Goal: Feedback & Contribution: Submit feedback/report problem

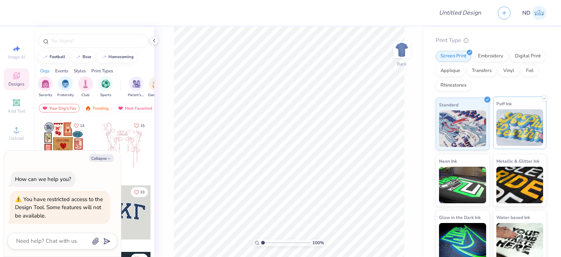
scroll to position [79, 0]
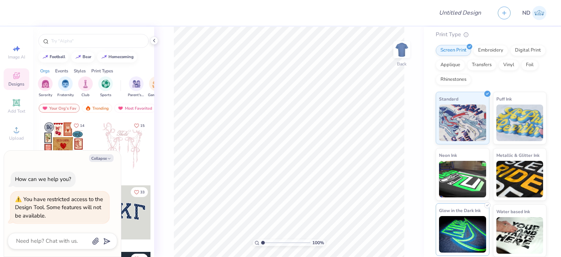
click at [472, 225] on img at bounding box center [462, 234] width 47 height 36
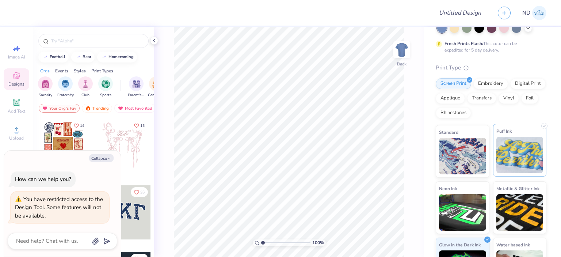
scroll to position [0, 0]
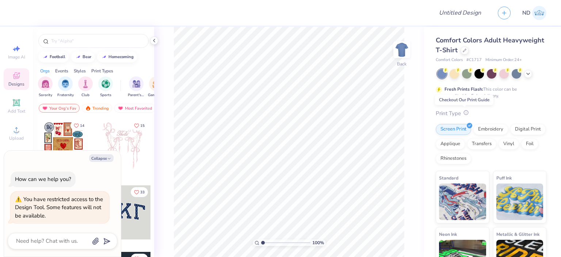
click at [466, 114] on icon at bounding box center [465, 112] width 5 height 5
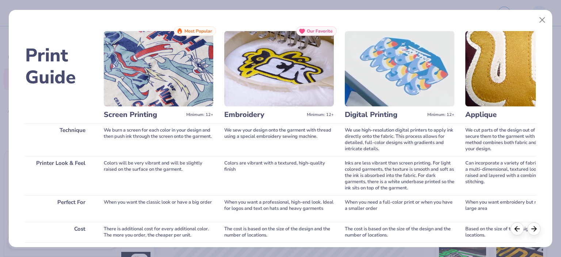
type textarea "x"
